Goal: Contribute content

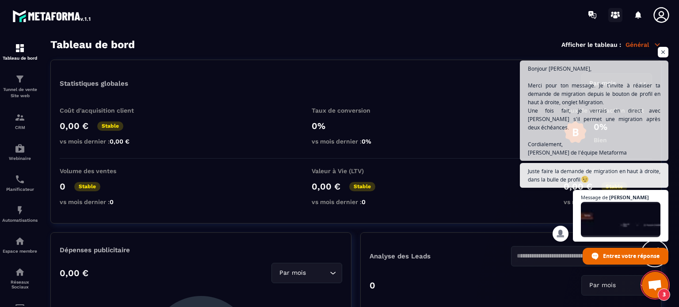
click at [616, 16] on icon at bounding box center [616, 17] width 4 height 4
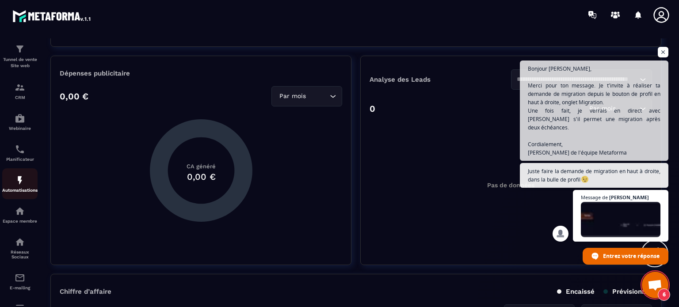
scroll to position [88, 0]
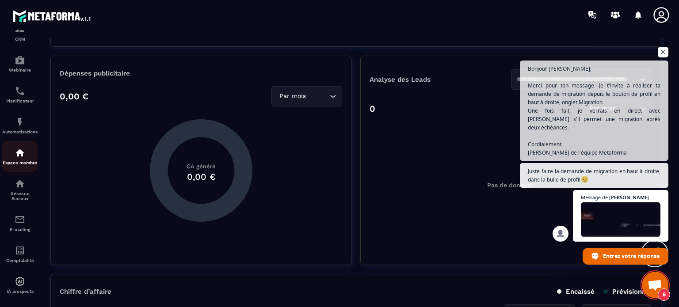
click at [20, 161] on div "Espace membre" at bounding box center [19, 157] width 35 height 18
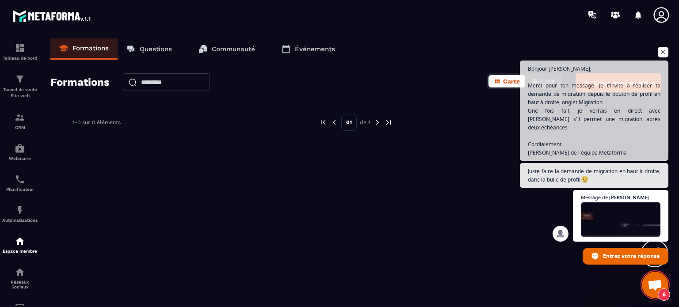
click at [666, 58] on span "Ouvrir le chat" at bounding box center [663, 52] width 11 height 11
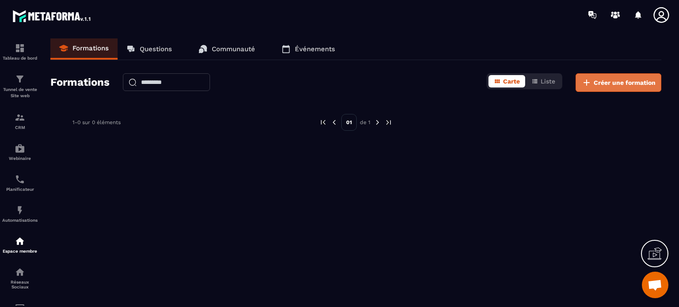
click at [603, 81] on span "Créer une formation" at bounding box center [625, 82] width 62 height 9
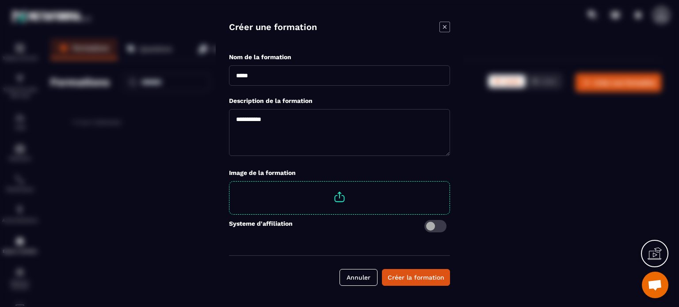
click at [261, 77] on input "Modal window" at bounding box center [339, 75] width 221 height 20
type input "**********"
click at [264, 118] on textarea "Modal window" at bounding box center [339, 132] width 221 height 47
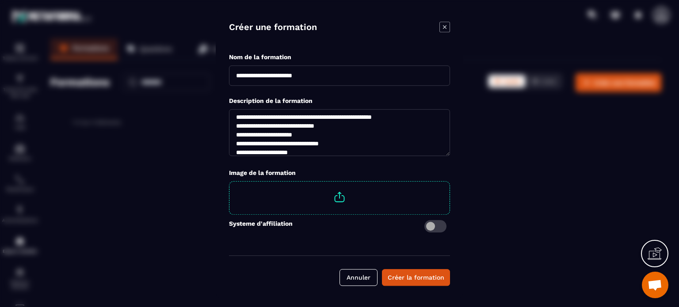
scroll to position [11, 0]
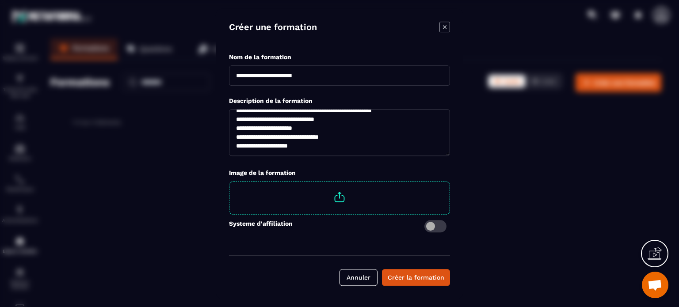
type textarea "**********"
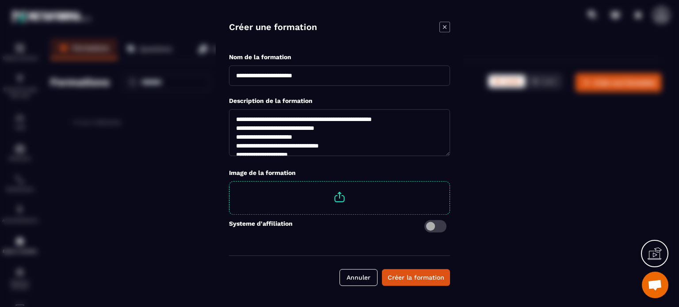
scroll to position [18, 0]
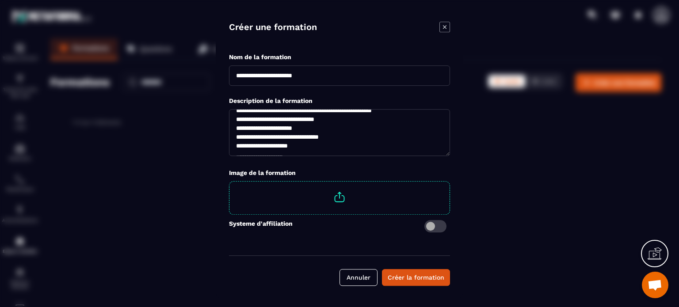
drag, startPoint x: 235, startPoint y: 118, endPoint x: 327, endPoint y: 152, distance: 98.7
click at [327, 152] on textarea "**********" at bounding box center [339, 132] width 221 height 47
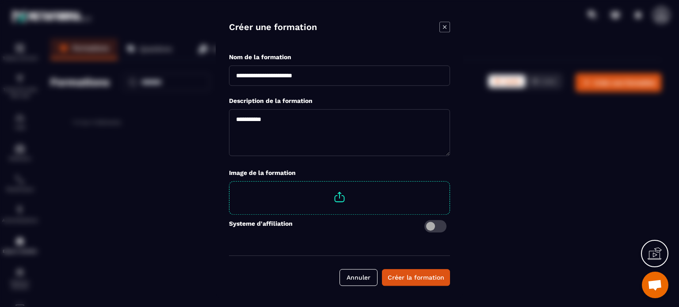
scroll to position [0, 0]
click at [276, 119] on textarea "Modal window" at bounding box center [339, 132] width 221 height 47
paste textarea "**********"
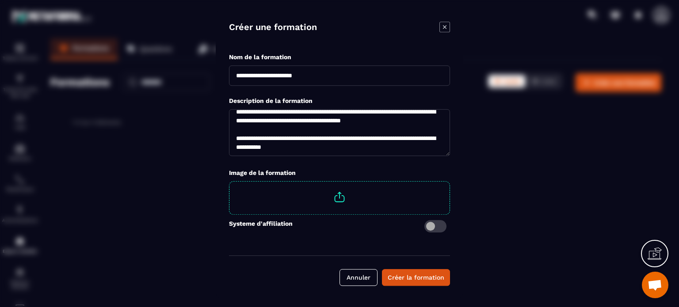
scroll to position [257, 0]
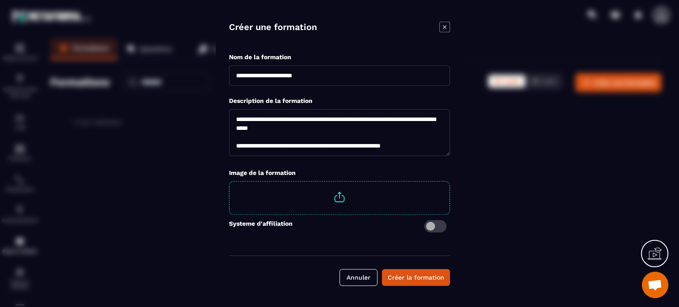
type textarea "**********"
click at [330, 73] on input "**********" at bounding box center [339, 75] width 221 height 20
click at [294, 76] on input "**********" at bounding box center [339, 75] width 221 height 20
click at [331, 76] on input "**********" at bounding box center [339, 75] width 221 height 20
click at [361, 76] on input "**********" at bounding box center [339, 75] width 221 height 20
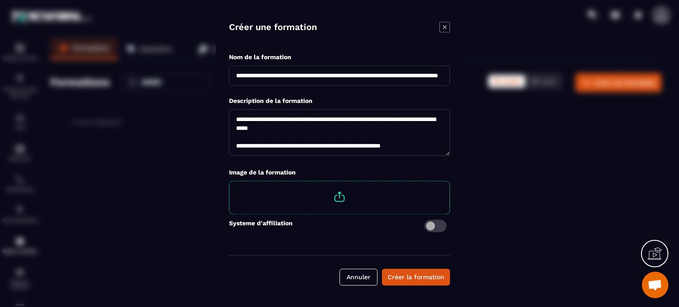
scroll to position [0, 80]
type input "**********"
click at [396, 276] on div "Créer la formation" at bounding box center [416, 277] width 57 height 9
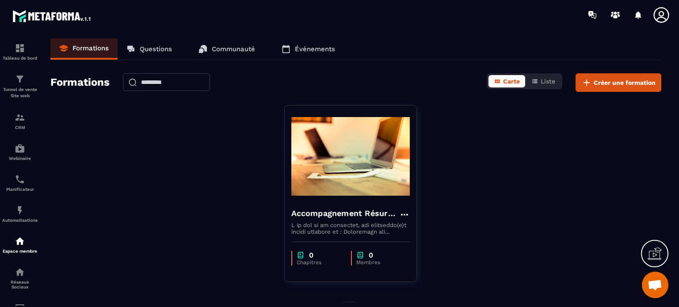
scroll to position [23, 0]
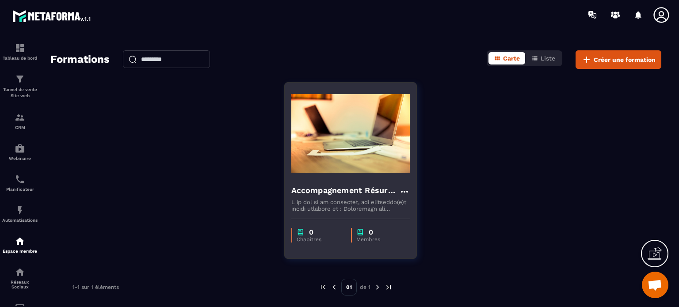
click at [308, 238] on p "Chapitres" at bounding box center [320, 240] width 46 height 6
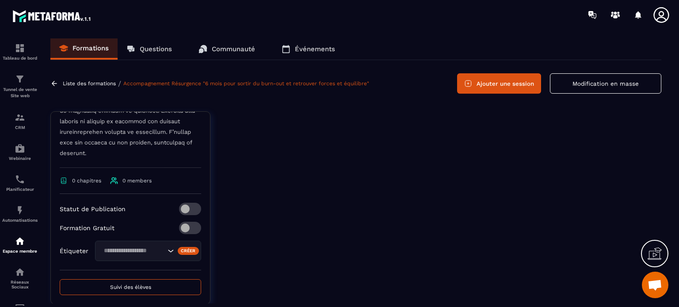
scroll to position [448, 0]
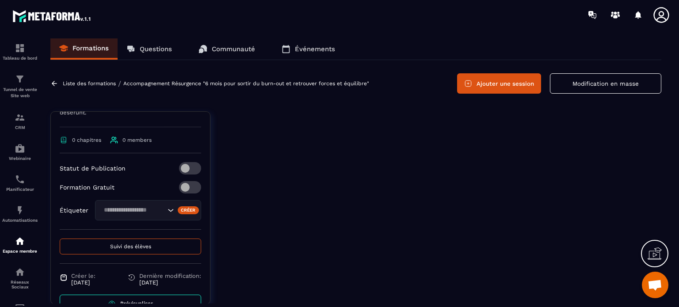
click at [192, 82] on link "Accompagnement Résurgence "6 mois pour sortir du burn-out et retrouver forces e…" at bounding box center [246, 84] width 246 height 6
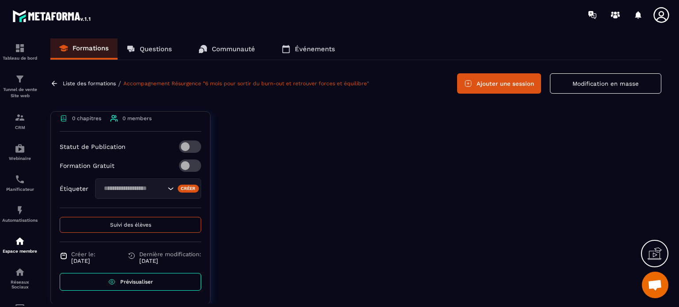
scroll to position [492, 0]
click at [580, 84] on button "Modification en masse" at bounding box center [605, 83] width 111 height 20
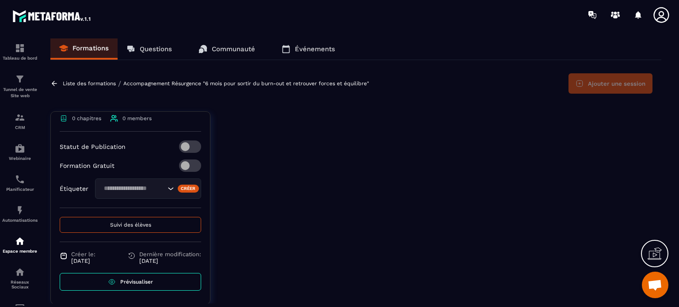
click at [191, 82] on link "Accompagnement Résurgence "6 mois pour sortir du burn-out et retrouver forces e…" at bounding box center [246, 84] width 246 height 6
click at [99, 81] on p "Liste des formations" at bounding box center [89, 84] width 53 height 6
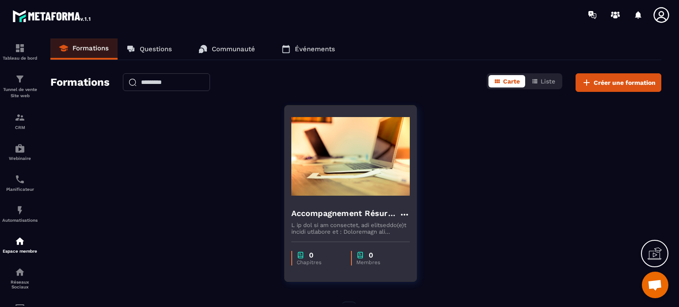
click at [340, 148] on img at bounding box center [351, 156] width 119 height 88
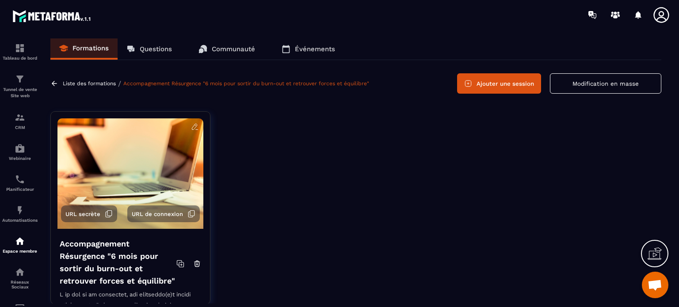
click at [191, 126] on icon at bounding box center [195, 127] width 8 height 8
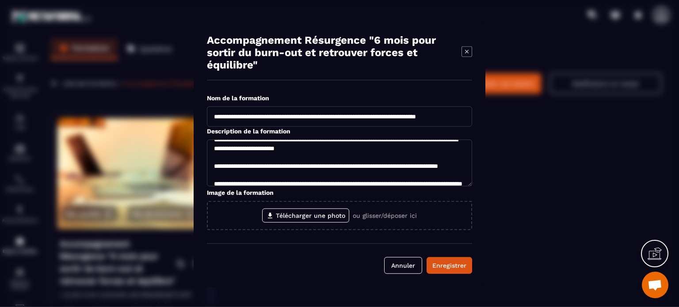
scroll to position [177, 0]
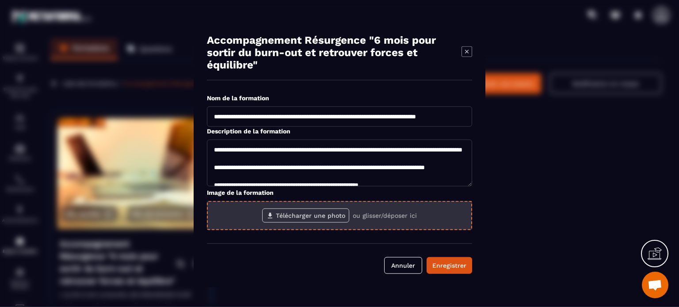
click at [294, 217] on label "Télécharger une photo" at bounding box center [305, 215] width 87 height 14
click at [0, 0] on input "Télécharger une photo" at bounding box center [0, 0] width 0 height 0
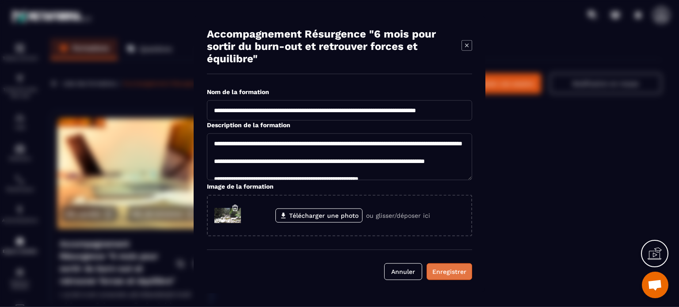
click at [441, 269] on div "Enregistrer" at bounding box center [450, 271] width 34 height 9
type textarea "**********"
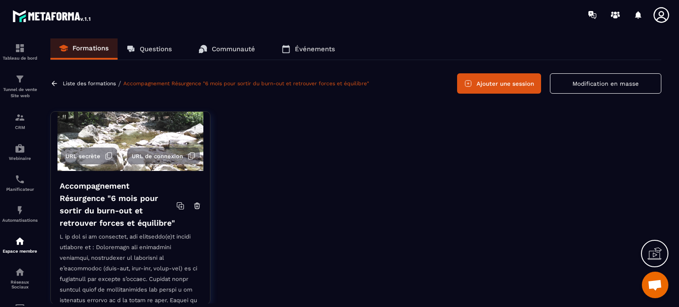
scroll to position [0, 0]
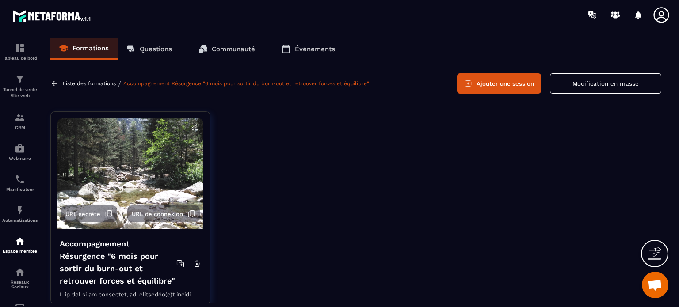
click at [491, 82] on button "Ajouter une session" at bounding box center [499, 83] width 84 height 20
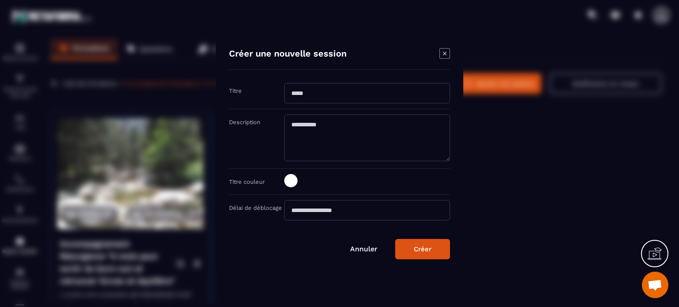
click at [311, 95] on input "Modal window" at bounding box center [367, 93] width 166 height 20
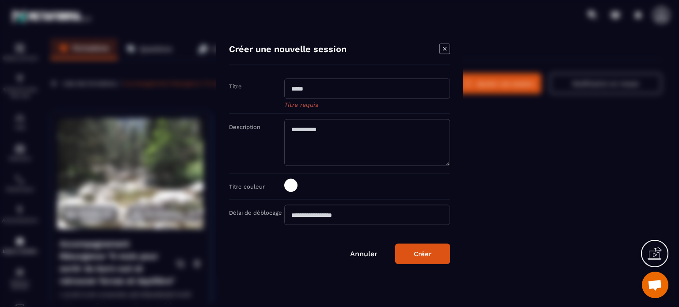
click at [250, 88] on div "Titre" at bounding box center [256, 85] width 55 height 8
click at [306, 91] on input "Modal window" at bounding box center [367, 88] width 166 height 20
type input "**********"
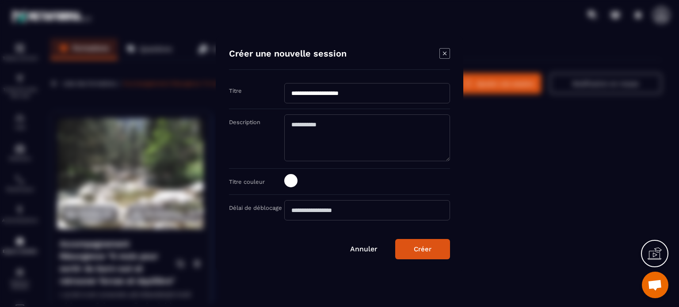
click at [307, 128] on textarea "Modal window" at bounding box center [367, 138] width 166 height 47
paste textarea "**********"
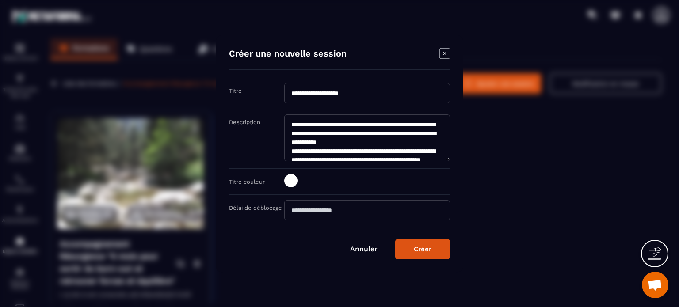
scroll to position [38, 0]
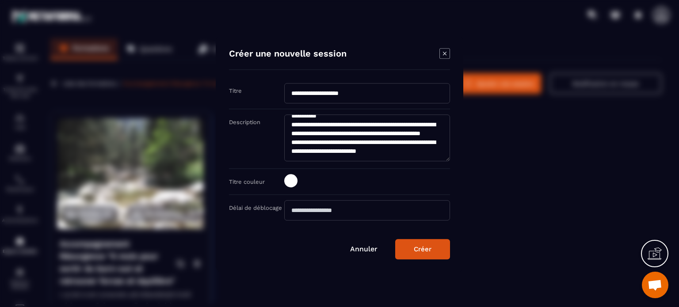
type textarea "**********"
click at [422, 246] on div "Créer" at bounding box center [423, 249] width 18 height 8
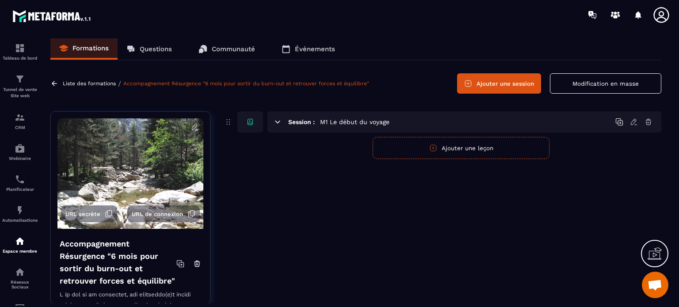
click at [458, 146] on button "Ajouter une leçon" at bounding box center [461, 148] width 177 height 22
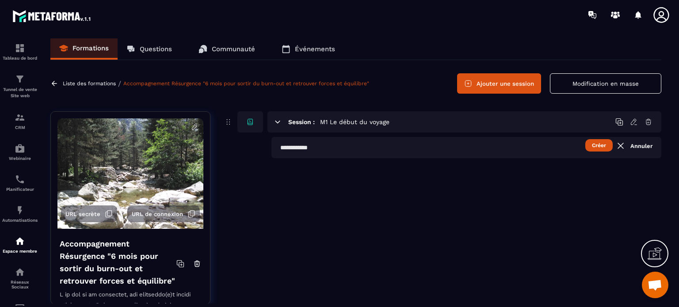
click at [329, 146] on input "text" at bounding box center [467, 147] width 390 height 21
type input "**********"
click at [598, 145] on button "Créer" at bounding box center [599, 145] width 27 height 12
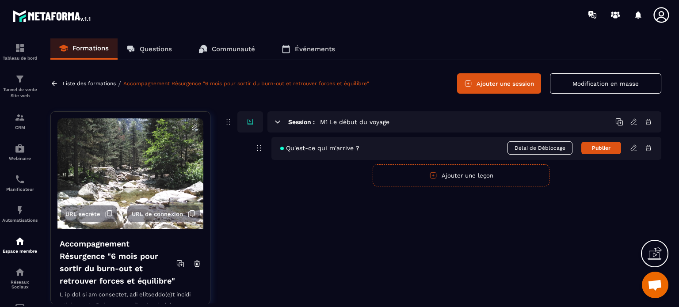
click at [530, 148] on span "Délai de Déblocage" at bounding box center [540, 148] width 65 height 13
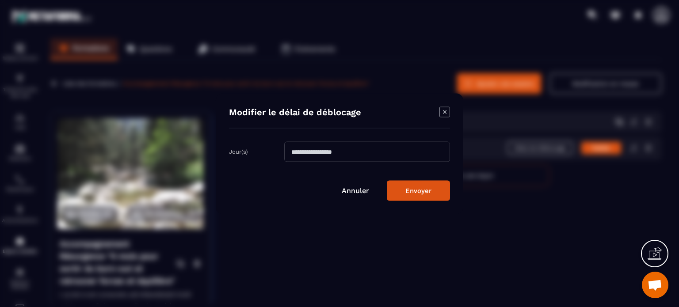
click at [350, 191] on link "Annuler" at bounding box center [355, 190] width 27 height 8
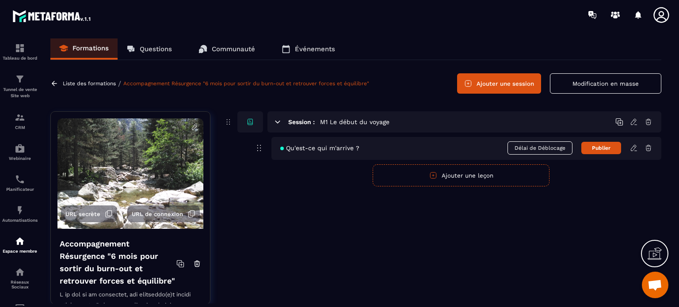
click at [276, 123] on icon at bounding box center [278, 122] width 8 height 8
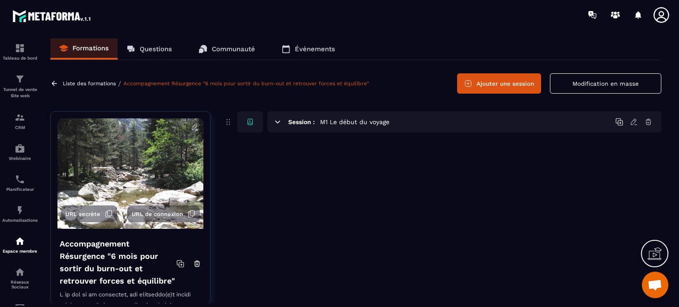
click at [276, 123] on icon at bounding box center [278, 122] width 8 height 8
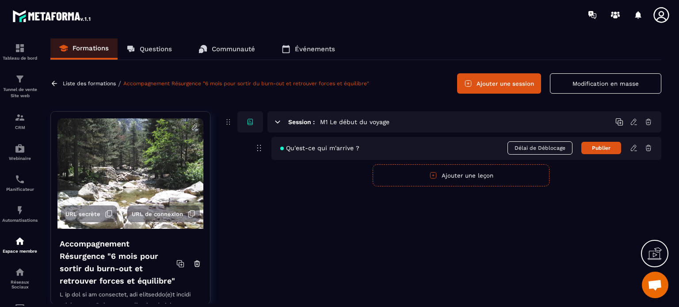
click at [634, 149] on icon at bounding box center [633, 148] width 5 height 6
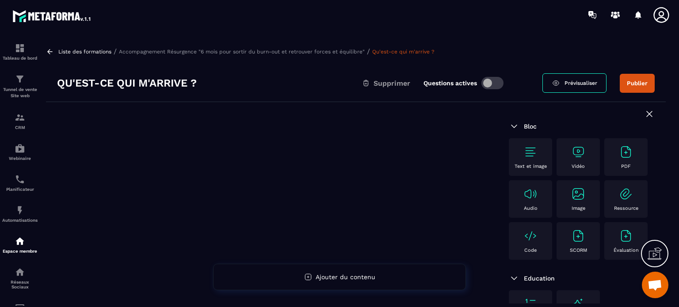
click at [577, 150] on img at bounding box center [579, 152] width 14 height 14
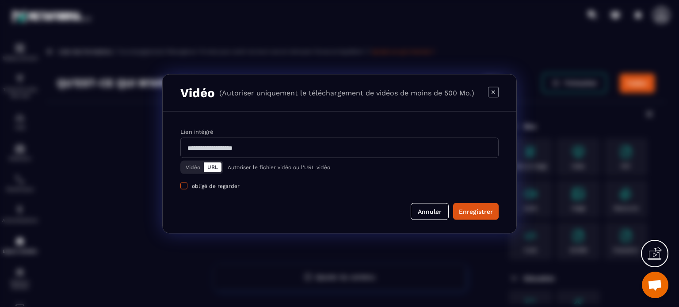
click at [185, 187] on span "Modal window" at bounding box center [183, 185] width 7 height 7
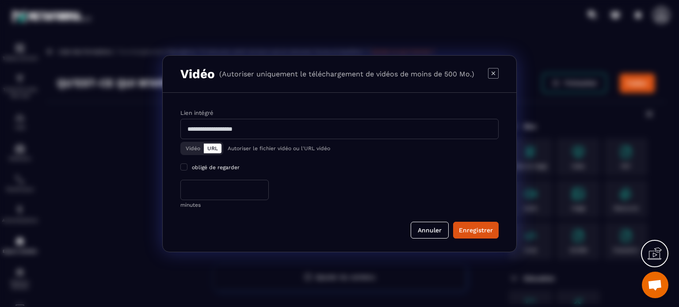
click at [251, 131] on input "Modal window" at bounding box center [339, 129] width 319 height 20
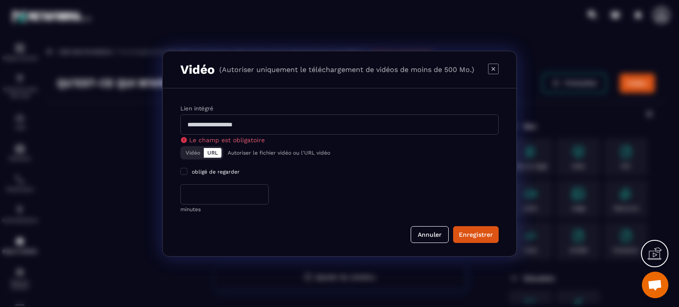
click at [652, 284] on span "Ouvrir le chat" at bounding box center [655, 286] width 15 height 12
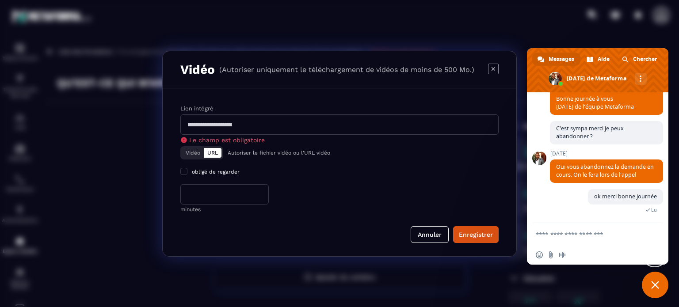
click at [651, 284] on span "Fermer le chat" at bounding box center [655, 285] width 27 height 27
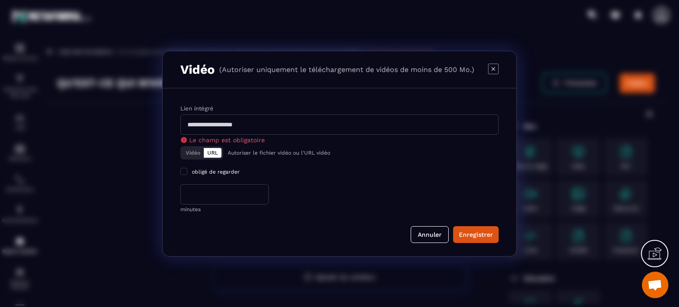
click at [223, 126] on input "Modal window" at bounding box center [339, 125] width 319 height 20
click at [270, 27] on div "Modal window" at bounding box center [339, 153] width 679 height 307
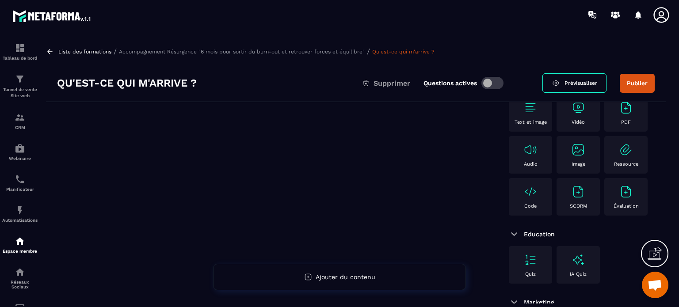
click at [656, 253] on icon at bounding box center [655, 254] width 14 height 14
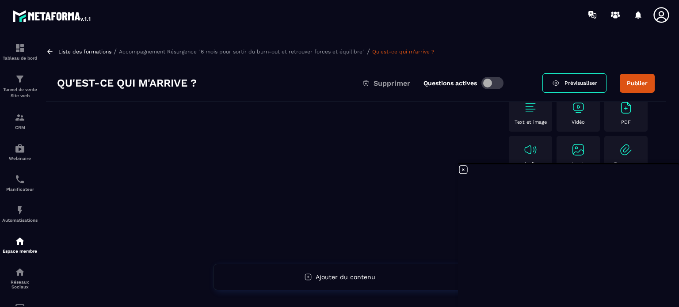
click at [464, 169] on icon at bounding box center [463, 170] width 11 height 11
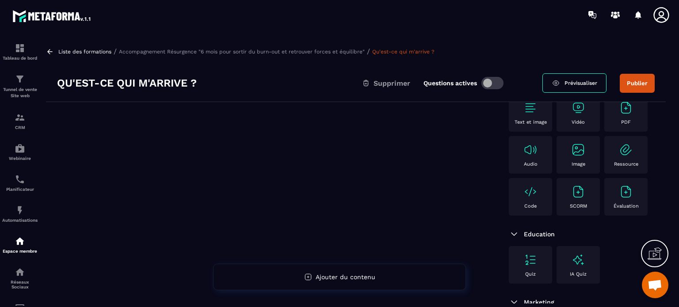
click at [656, 250] on icon at bounding box center [655, 254] width 14 height 14
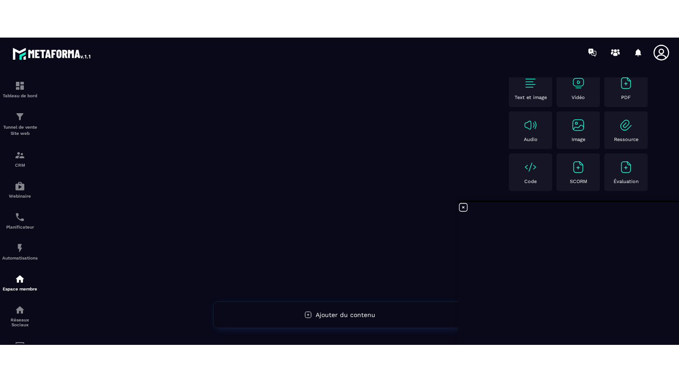
scroll to position [132, 0]
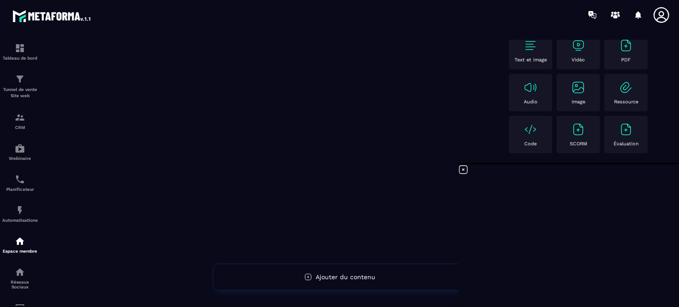
click at [461, 170] on icon at bounding box center [463, 170] width 11 height 11
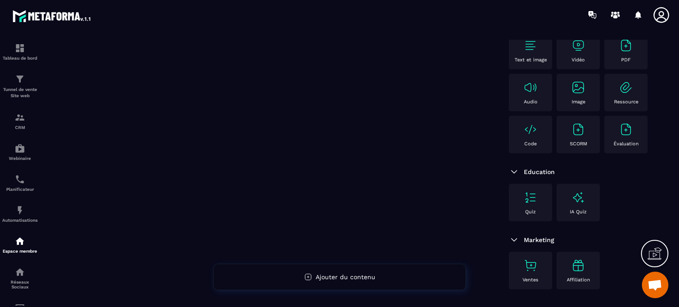
click at [653, 253] on icon at bounding box center [655, 254] width 14 height 14
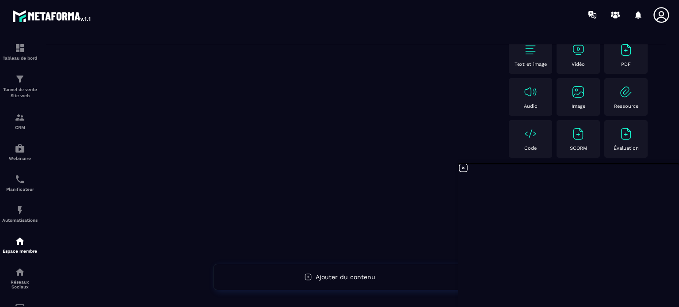
scroll to position [1337, 0]
click at [464, 168] on icon at bounding box center [463, 168] width 11 height 11
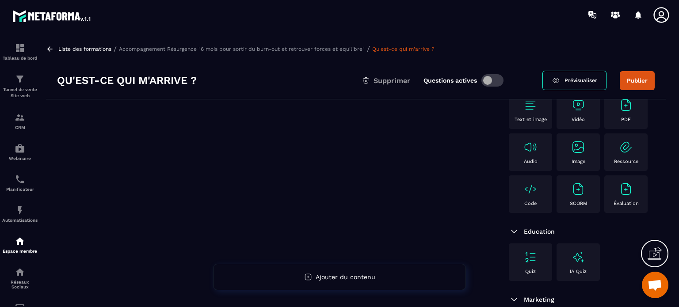
scroll to position [0, 0]
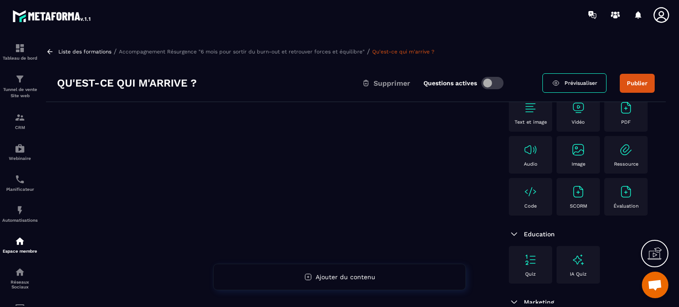
click at [577, 108] on img at bounding box center [579, 108] width 14 height 14
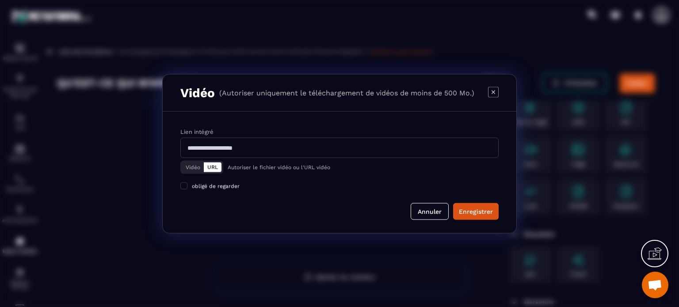
click at [194, 168] on button "Vidéo" at bounding box center [193, 167] width 22 height 10
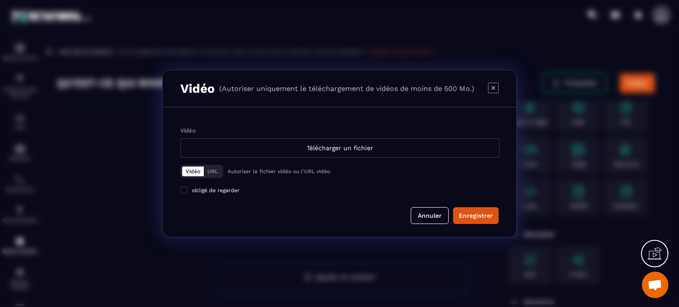
click at [319, 150] on div "Télécharger un fichier" at bounding box center [339, 147] width 319 height 19
click at [0, 0] on input "Vidéo Télécharger un fichier" at bounding box center [0, 0] width 0 height 0
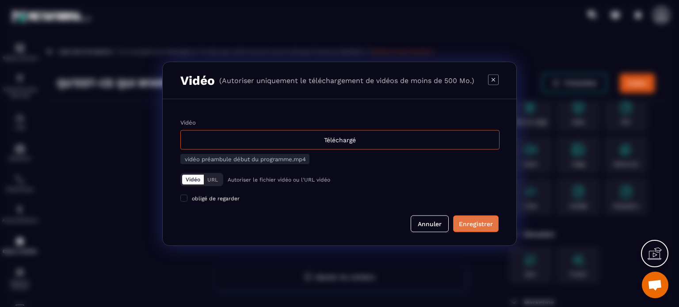
click at [468, 224] on div "Enregistrer" at bounding box center [476, 223] width 34 height 9
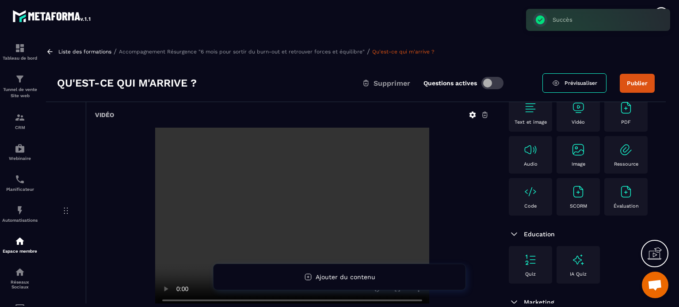
click at [184, 196] on div "Vidéo Téléchargé vidéo préambule début du programme.mp4 Vidéo URL Autoriser le …" at bounding box center [340, 128] width 354 height 146
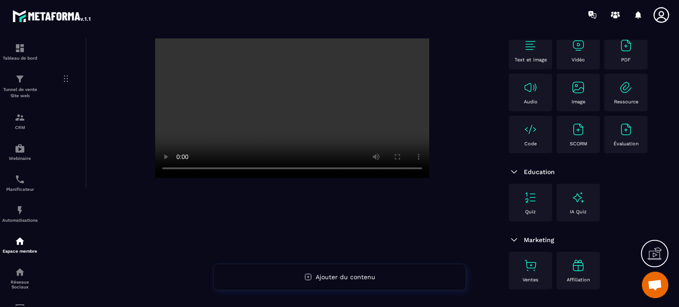
scroll to position [88, 0]
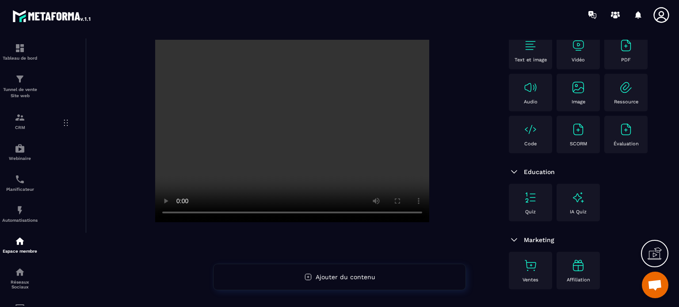
click at [329, 135] on video at bounding box center [292, 131] width 274 height 183
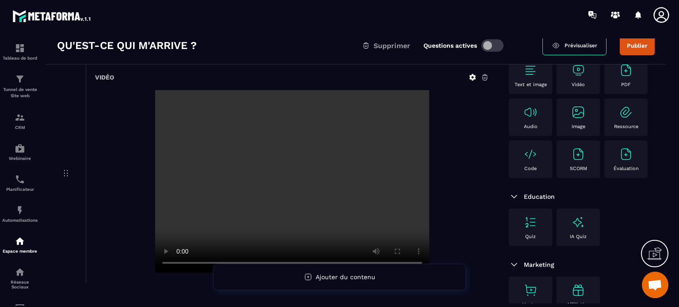
scroll to position [0, 0]
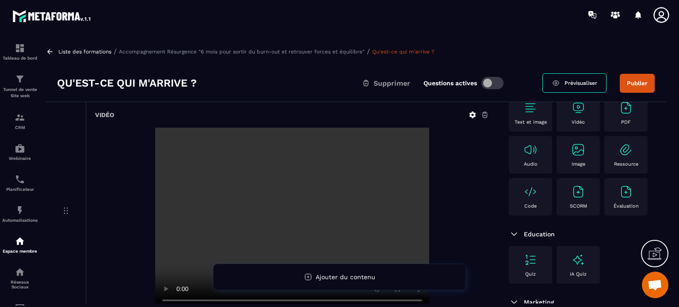
click at [380, 83] on span "Supprimer" at bounding box center [392, 83] width 37 height 8
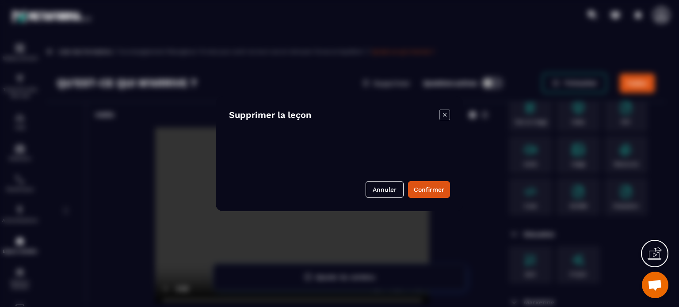
drag, startPoint x: 142, startPoint y: 144, endPoint x: 158, endPoint y: 141, distance: 16.2
click at [142, 144] on div "Modal window" at bounding box center [339, 153] width 679 height 307
click at [379, 189] on button "Annuler" at bounding box center [385, 189] width 38 height 17
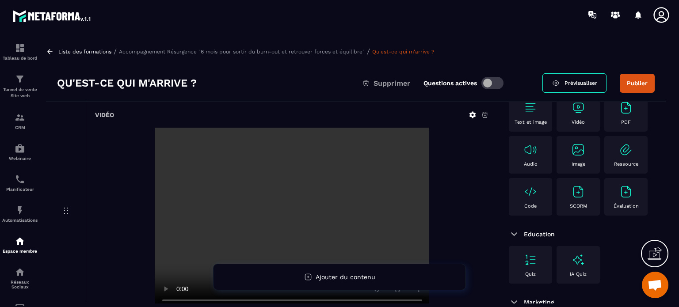
click at [485, 115] on icon at bounding box center [485, 115] width 8 height 8
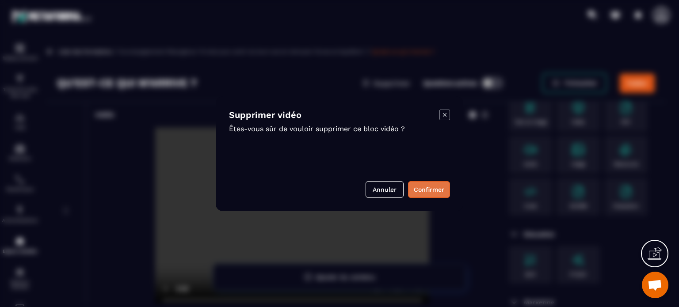
click at [427, 191] on button "Confirmer" at bounding box center [429, 189] width 42 height 17
